Goal: Information Seeking & Learning: Learn about a topic

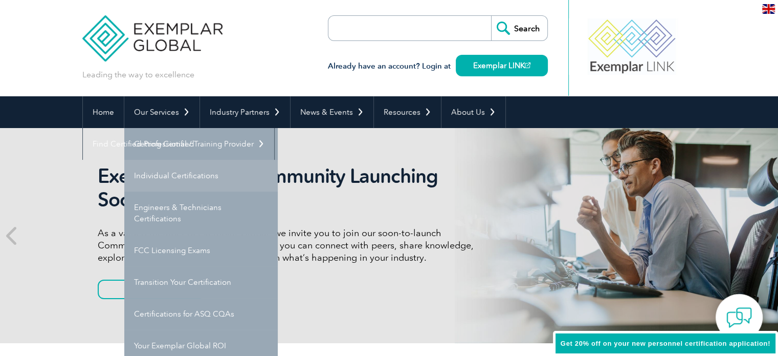
click at [199, 174] on link "Individual Certifications" at bounding box center [201, 176] width 154 height 32
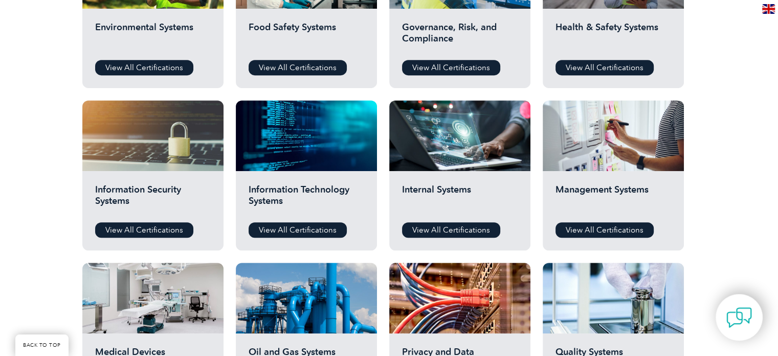
scroll to position [455, 0]
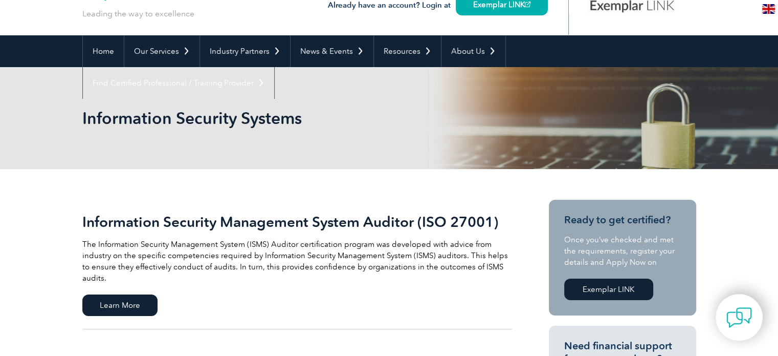
scroll to position [98, 0]
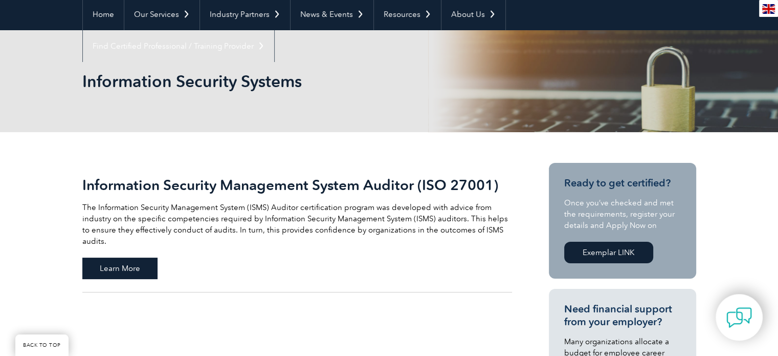
click at [106, 257] on span "Learn More" at bounding box center [119, 267] width 75 height 21
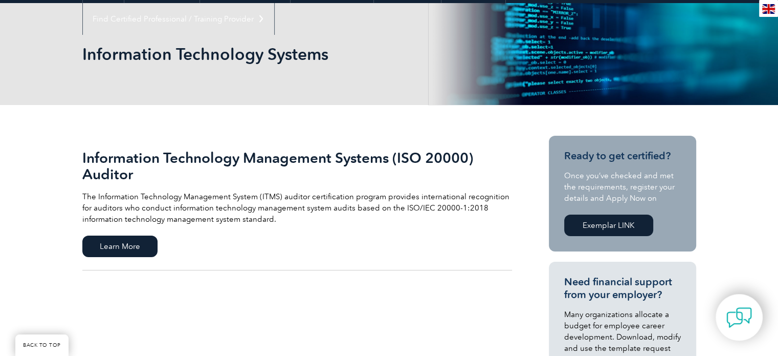
scroll to position [164, 0]
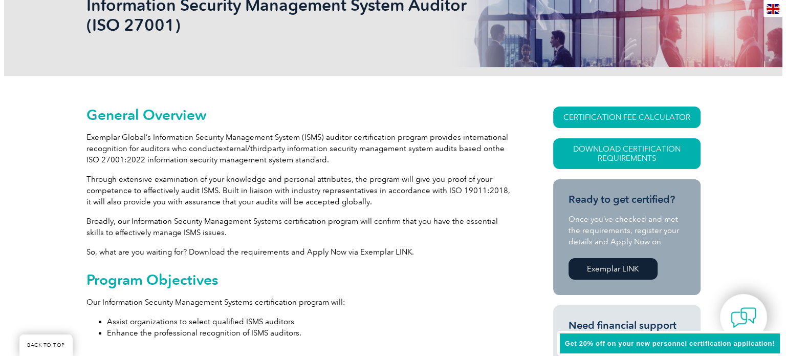
scroll to position [174, 0]
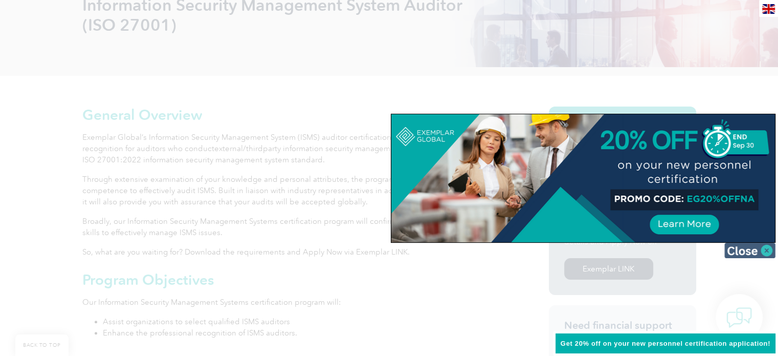
click at [753, 253] on img at bounding box center [750, 250] width 51 height 15
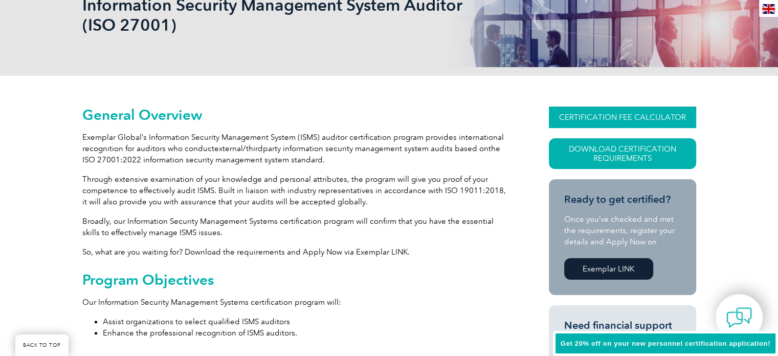
click at [632, 119] on link "CERTIFICATION FEE CALCULATOR" at bounding box center [622, 116] width 147 height 21
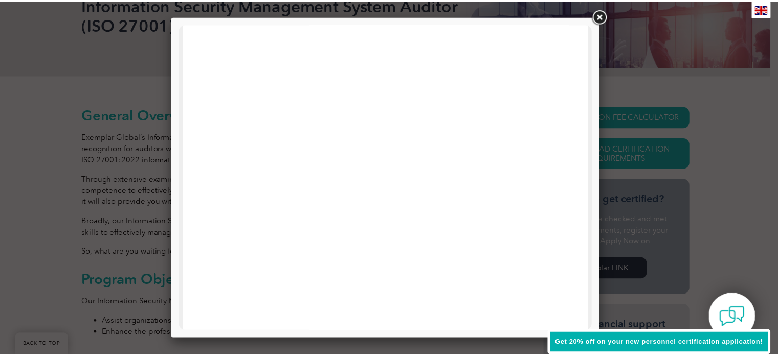
scroll to position [335, 0]
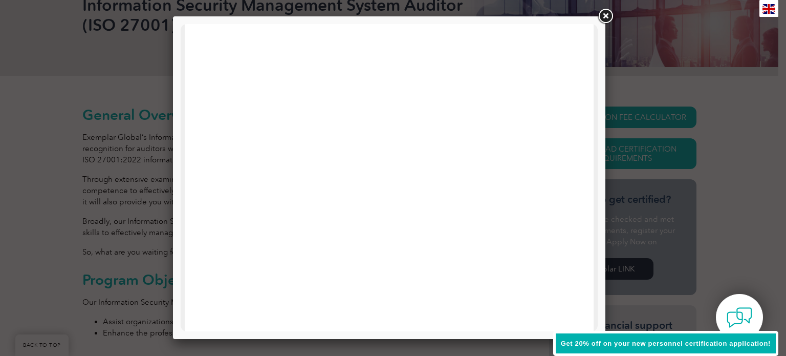
click at [606, 16] on link at bounding box center [605, 16] width 18 height 18
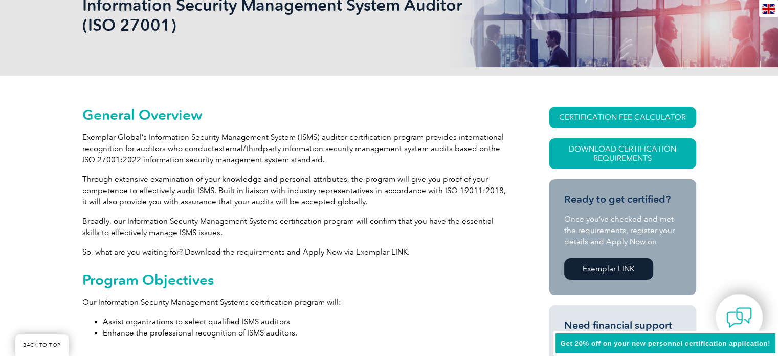
scroll to position [317, 0]
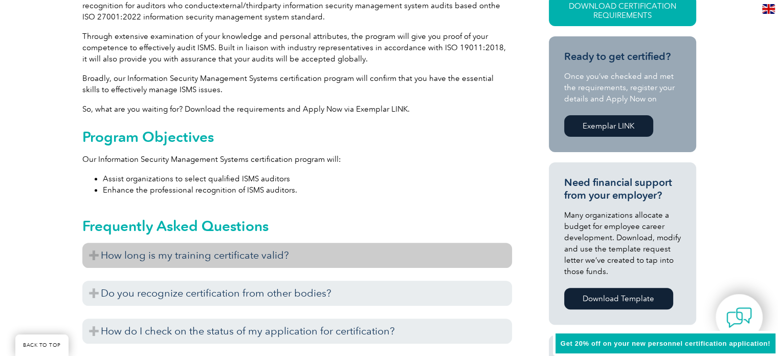
click at [266, 255] on h3 "How long is my training certificate valid?" at bounding box center [297, 255] width 430 height 25
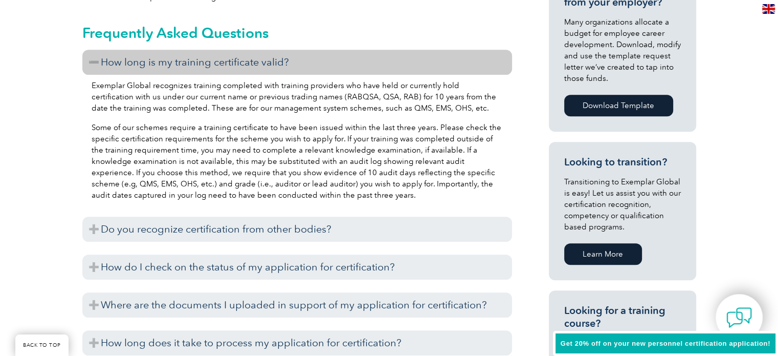
scroll to position [510, 0]
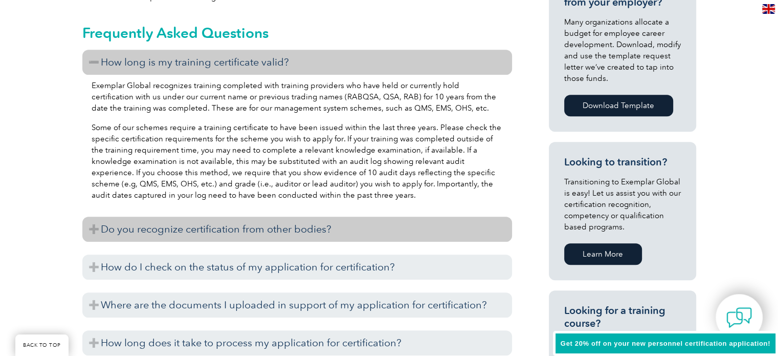
click at [254, 225] on h3 "Do you recognize certification from other bodies?" at bounding box center [297, 228] width 430 height 25
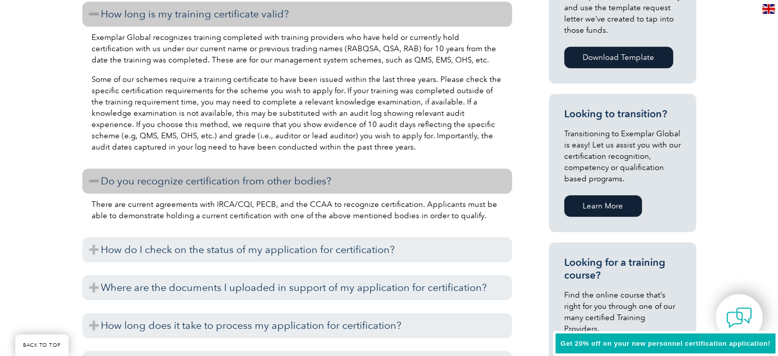
scroll to position [560, 0]
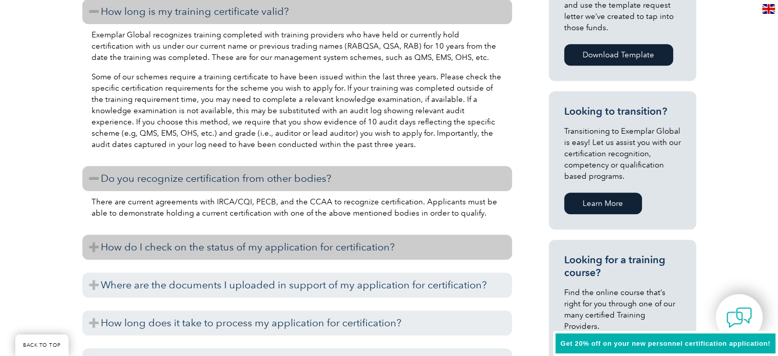
click at [272, 239] on h3 "How do I check on the status of my application for certification?" at bounding box center [297, 246] width 430 height 25
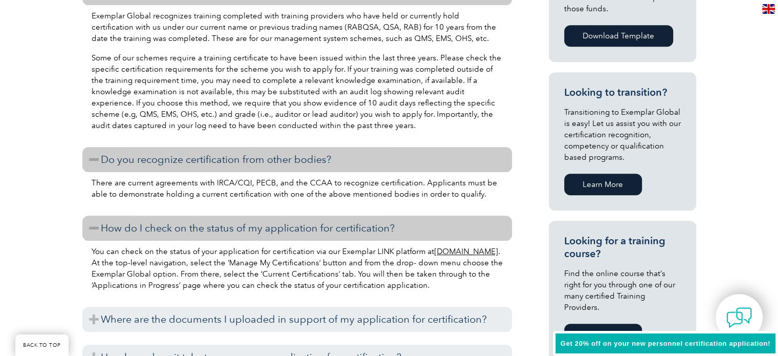
scroll to position [579, 0]
click at [434, 256] on link "www.exemplarlink.org" at bounding box center [466, 251] width 64 height 9
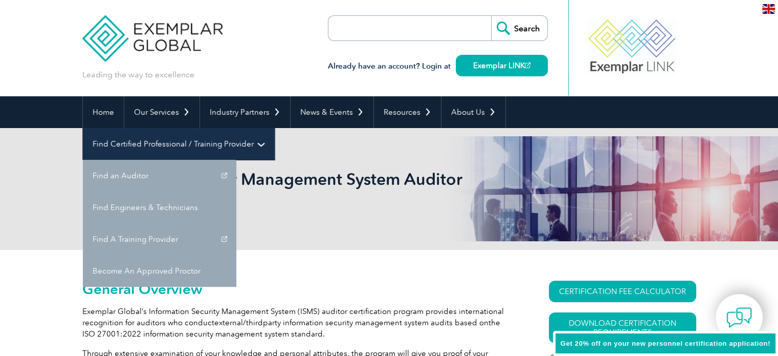
click at [274, 128] on link "Find Certified Professional / Training Provider" at bounding box center [178, 144] width 191 height 32
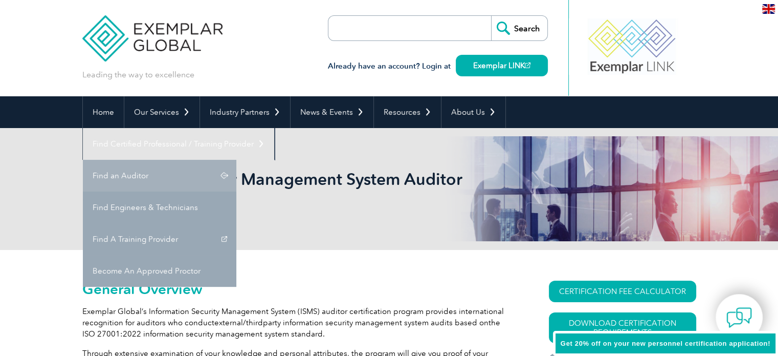
click at [236, 160] on link "Find an Auditor" at bounding box center [160, 176] width 154 height 32
